Goal: Transaction & Acquisition: Book appointment/travel/reservation

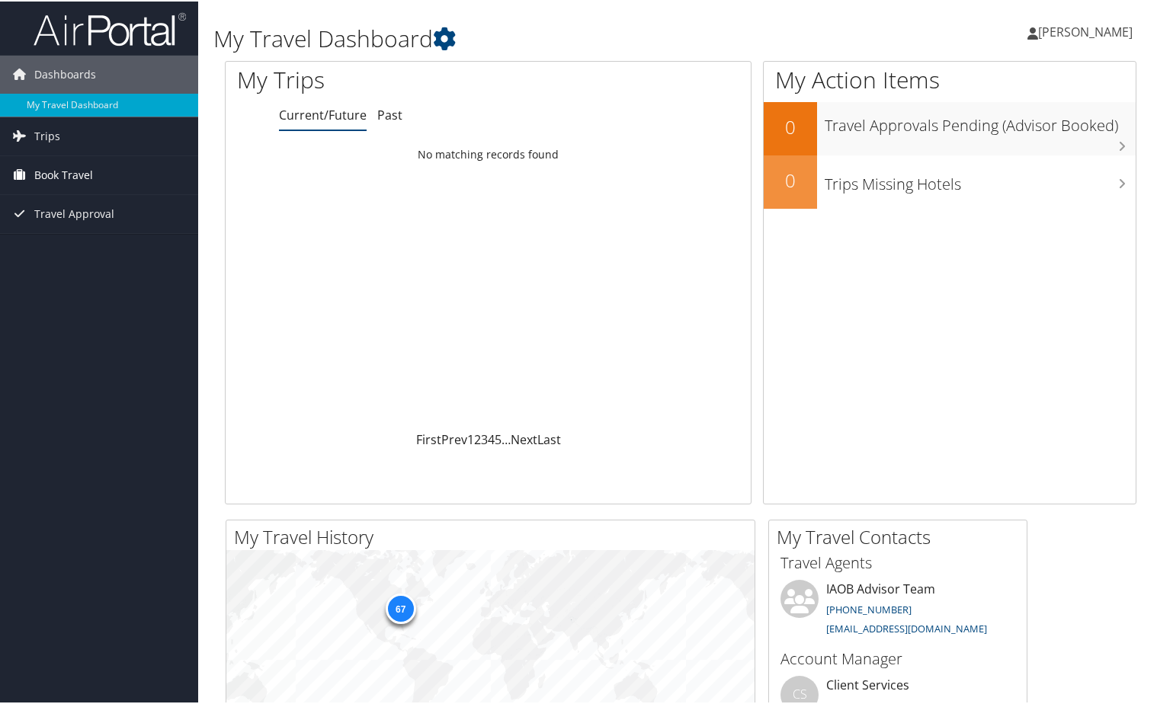
click at [43, 172] on span "Book Travel" at bounding box center [63, 174] width 59 height 38
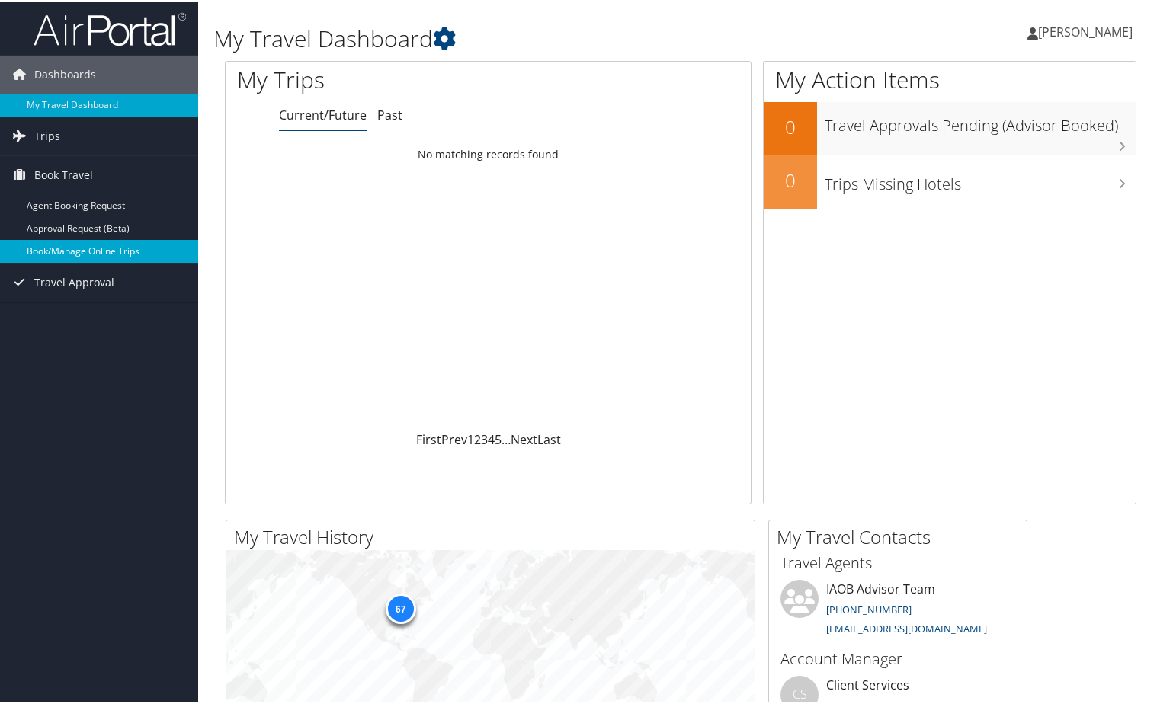
click at [69, 244] on link "Book/Manage Online Trips" at bounding box center [99, 250] width 198 height 23
click at [106, 247] on link "Book/Manage Online Trips" at bounding box center [99, 250] width 198 height 23
